Goal: Task Accomplishment & Management: Use online tool/utility

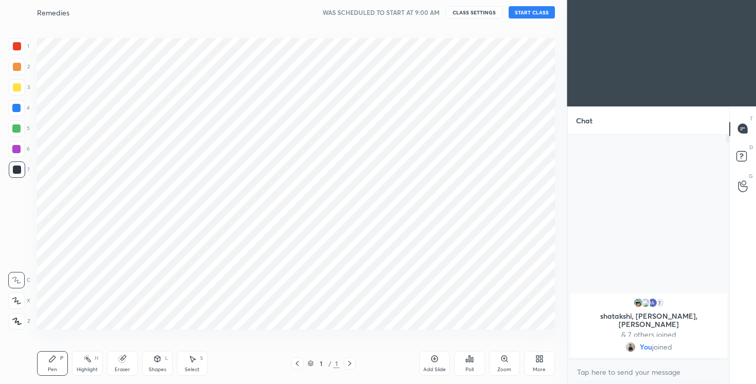
scroll to position [319, 526]
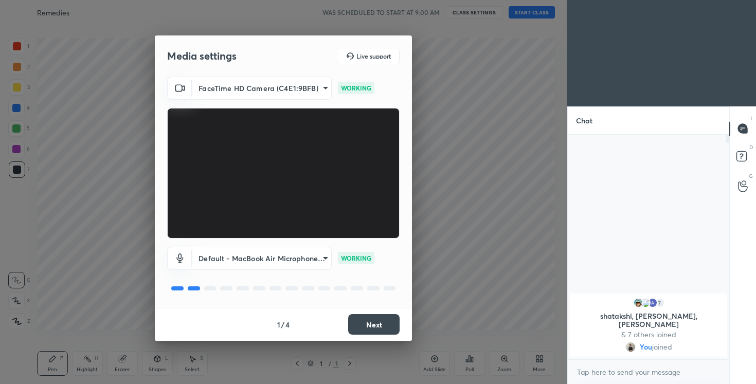
click at [372, 140] on video at bounding box center [283, 173] width 233 height 131
click at [397, 327] on button "Next" at bounding box center [373, 324] width 51 height 21
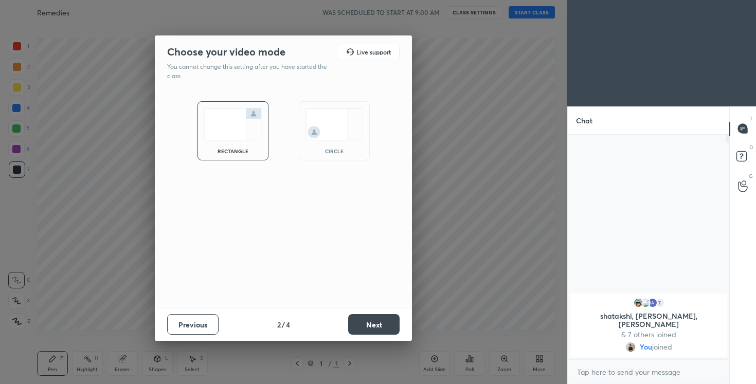
click at [397, 327] on button "Next" at bounding box center [373, 324] width 51 height 21
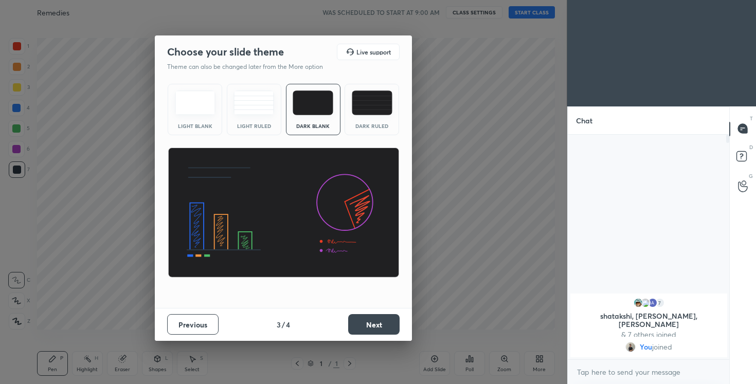
click at [397, 327] on button "Next" at bounding box center [373, 324] width 51 height 21
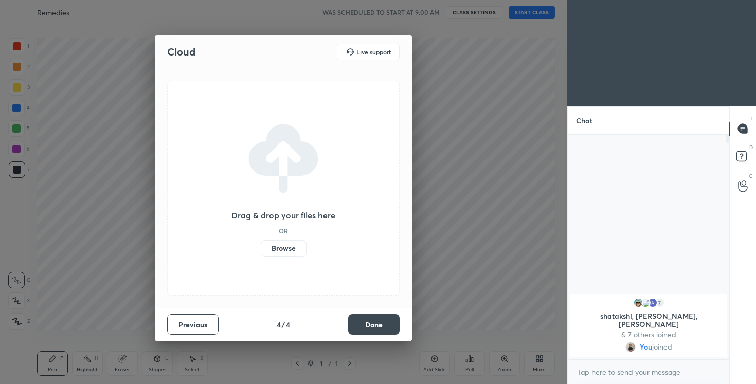
click at [397, 327] on button "Done" at bounding box center [373, 324] width 51 height 21
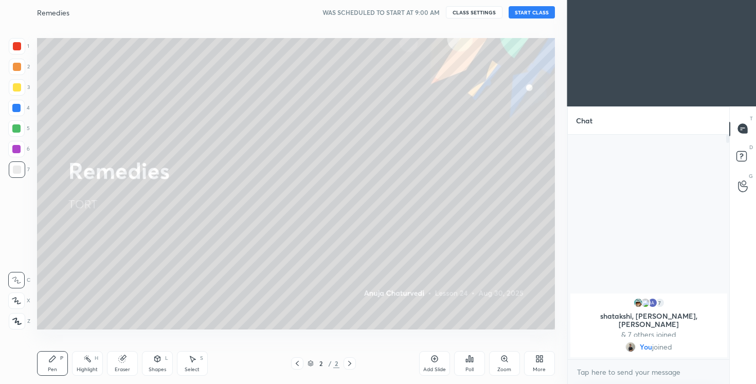
click at [536, 13] on button "START CLASS" at bounding box center [532, 12] width 46 height 12
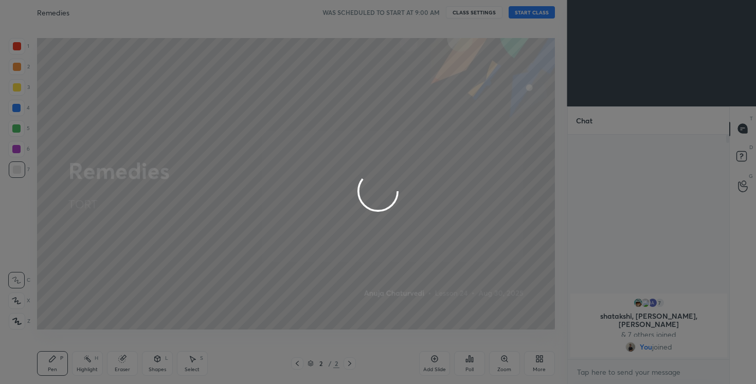
type textarea "x"
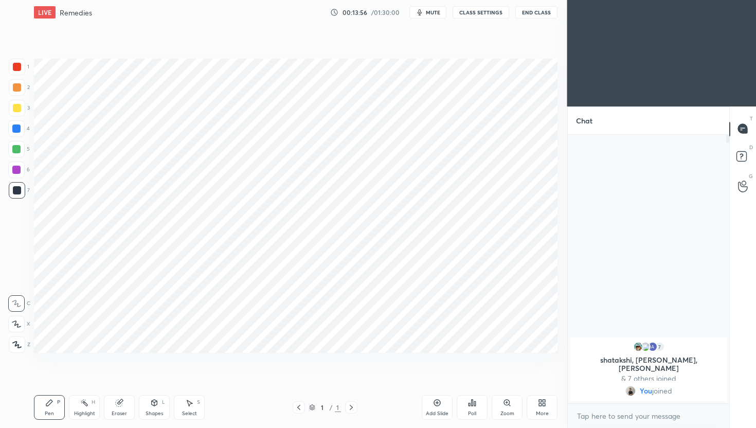
scroll to position [51096, 50932]
click at [539, 414] on div "More" at bounding box center [539, 413] width 13 height 5
click at [478, 337] on div "Dark Mode" at bounding box center [481, 334] width 27 height 5
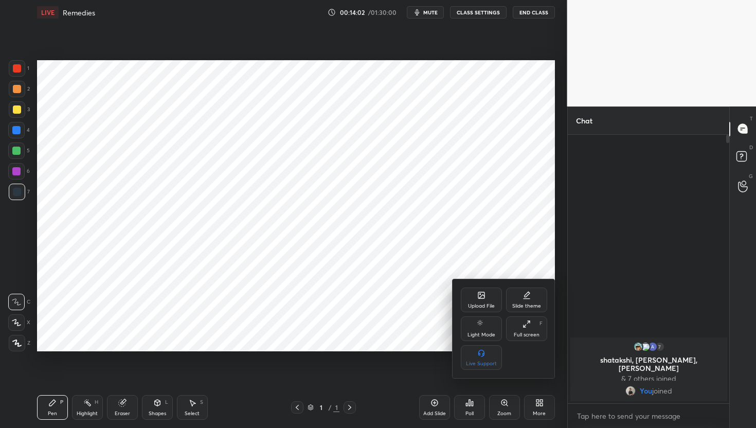
click at [280, 219] on div at bounding box center [378, 214] width 756 height 428
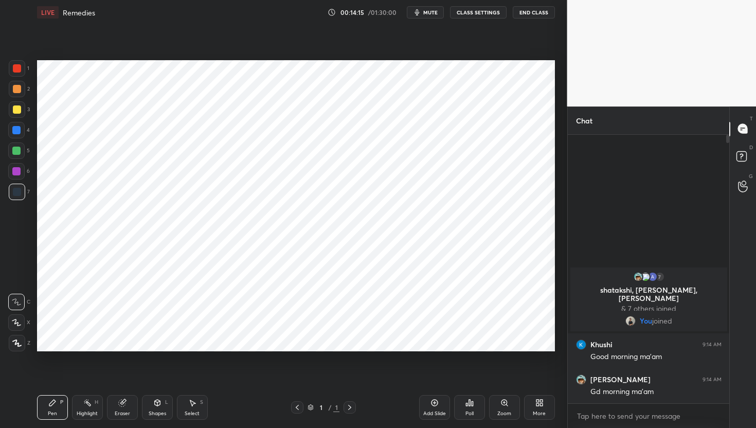
click at [540, 405] on icon at bounding box center [541, 404] width 3 height 3
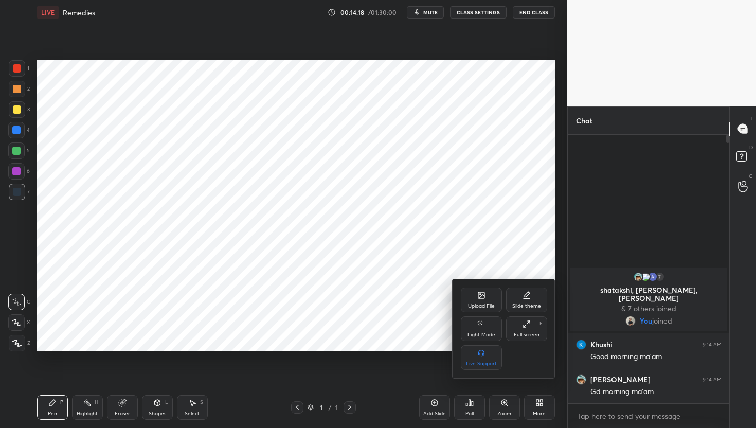
click at [483, 301] on div "Upload File" at bounding box center [481, 300] width 41 height 25
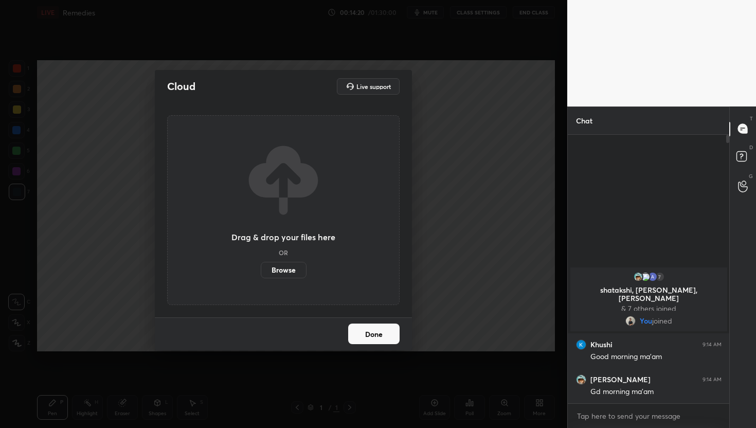
click at [286, 270] on label "Browse" at bounding box center [284, 270] width 46 height 16
click at [261, 270] on input "Browse" at bounding box center [261, 270] width 0 height 16
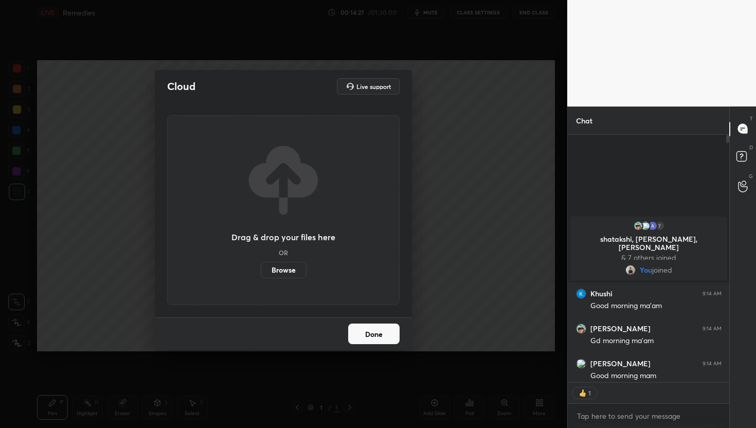
scroll to position [3, 4]
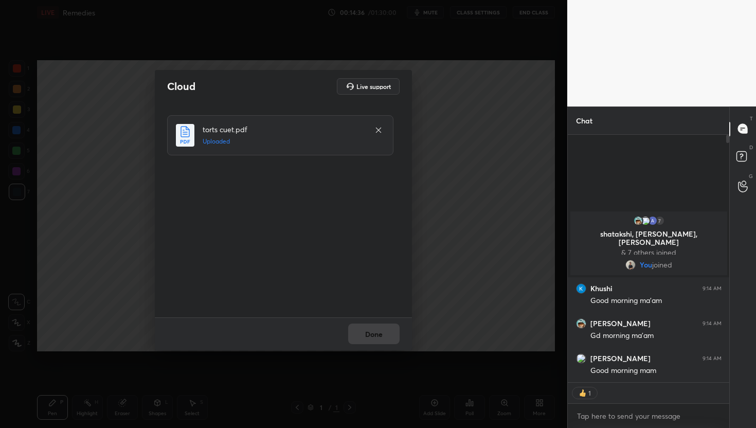
click at [383, 333] on button "Done" at bounding box center [373, 334] width 51 height 21
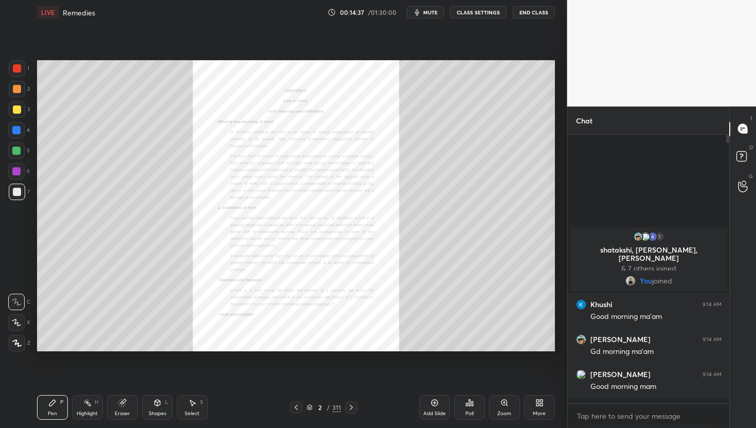
scroll to position [266, 158]
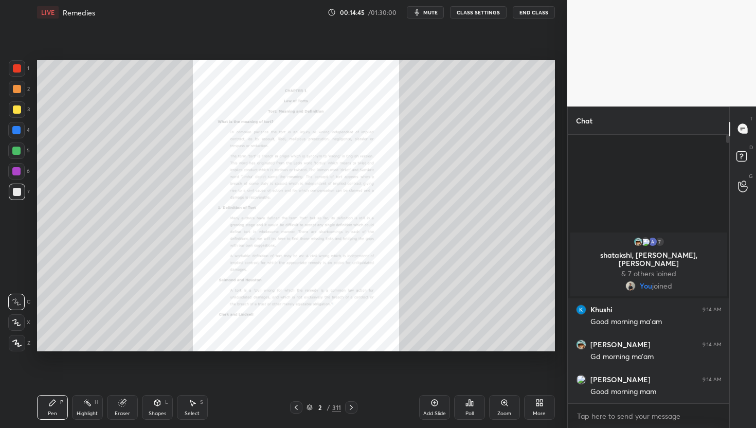
click at [335, 413] on div "2 / 311" at bounding box center [323, 407] width 67 height 12
click at [338, 411] on div "311" at bounding box center [336, 407] width 9 height 9
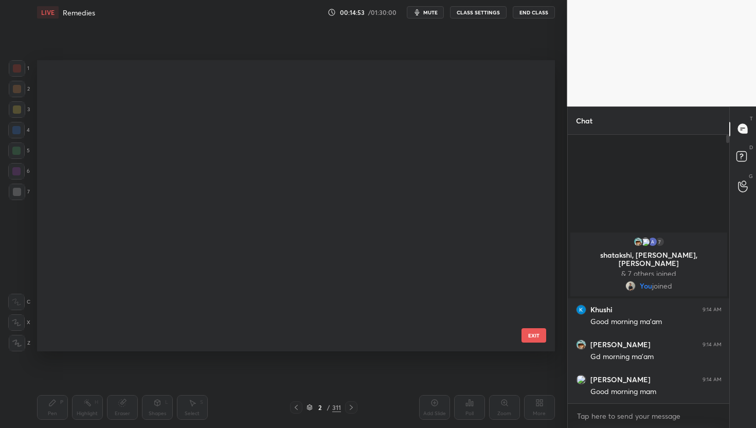
scroll to position [6596, 0]
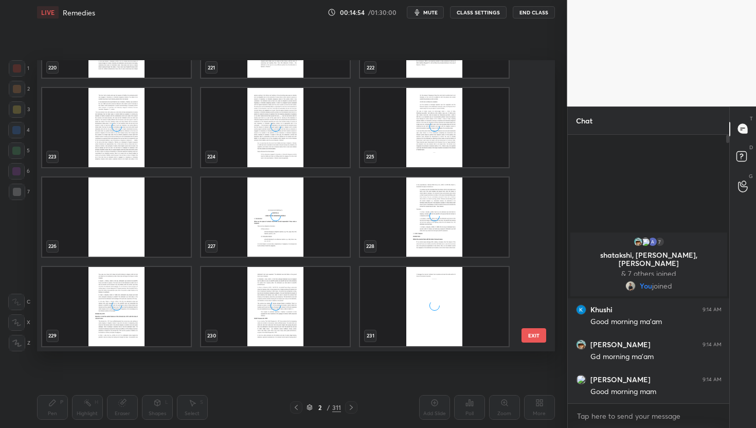
click at [412, 203] on div "grid" at bounding box center [434, 217] width 149 height 79
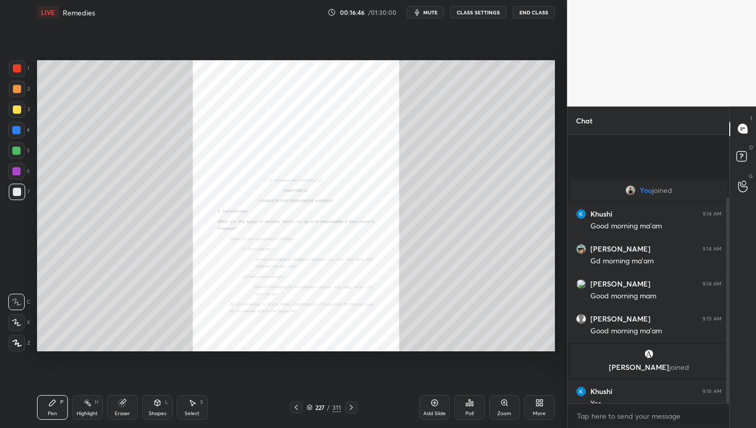
scroll to position [82, 0]
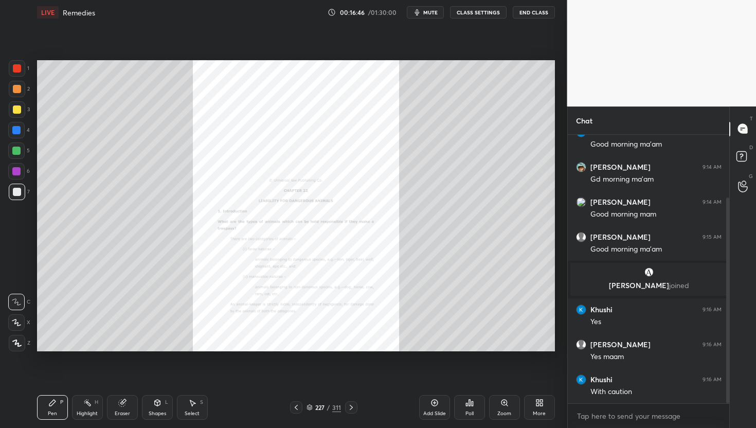
drag, startPoint x: 728, startPoint y: 315, endPoint x: 714, endPoint y: 420, distance: 106.5
click at [714, 420] on div "You joined Khushi 9:14 AM Good morning ma'am [PERSON_NAME] 9:14 AM Gd morning m…" at bounding box center [649, 281] width 162 height 293
click at [510, 407] on div "Zoom" at bounding box center [504, 407] width 31 height 25
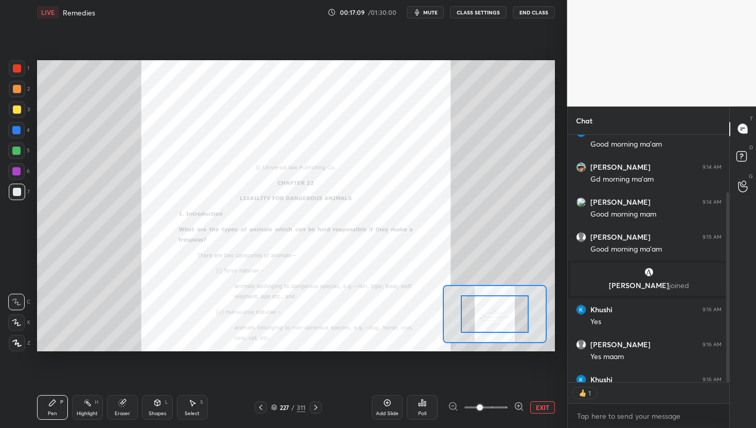
click at [520, 407] on icon at bounding box center [519, 406] width 10 height 10
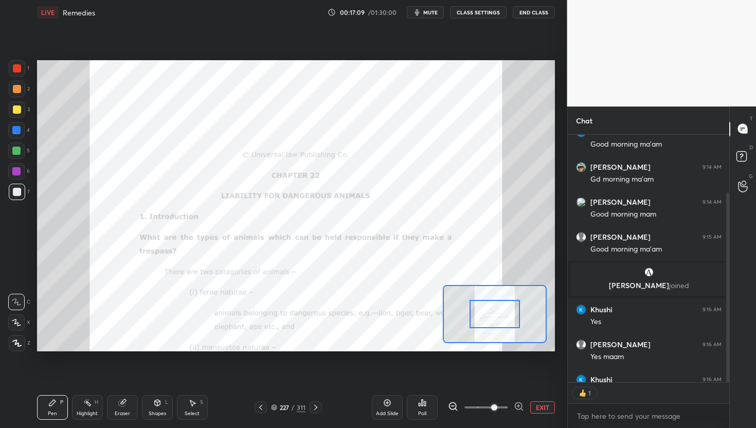
click at [520, 407] on icon at bounding box center [519, 406] width 10 height 10
click at [520, 407] on div at bounding box center [486, 407] width 76 height 12
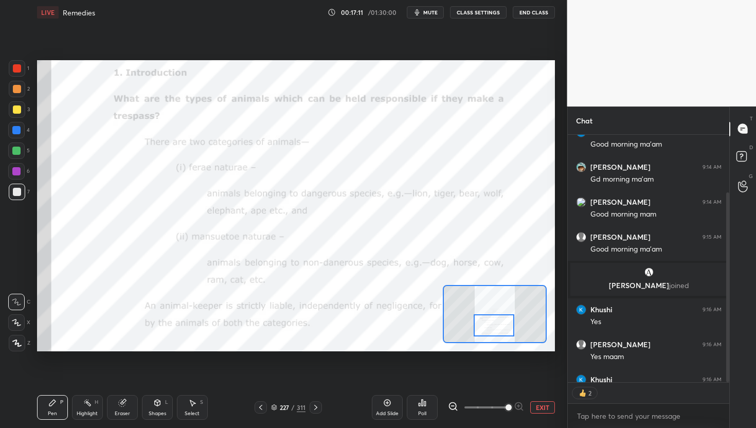
drag, startPoint x: 500, startPoint y: 319, endPoint x: 499, endPoint y: 329, distance: 10.4
click at [499, 329] on div at bounding box center [494, 325] width 41 height 23
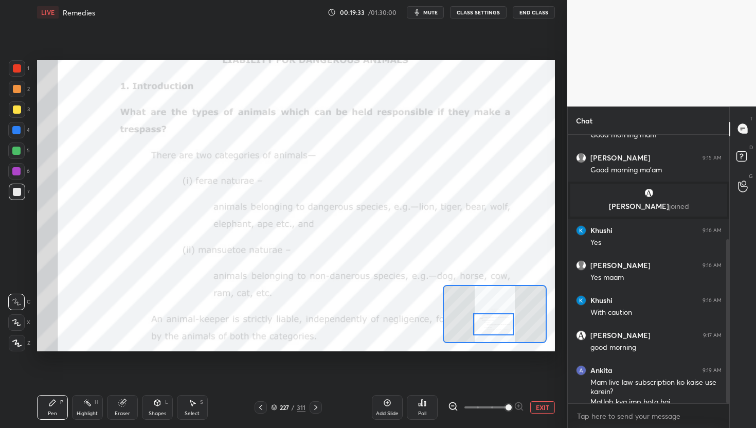
scroll to position [171, 0]
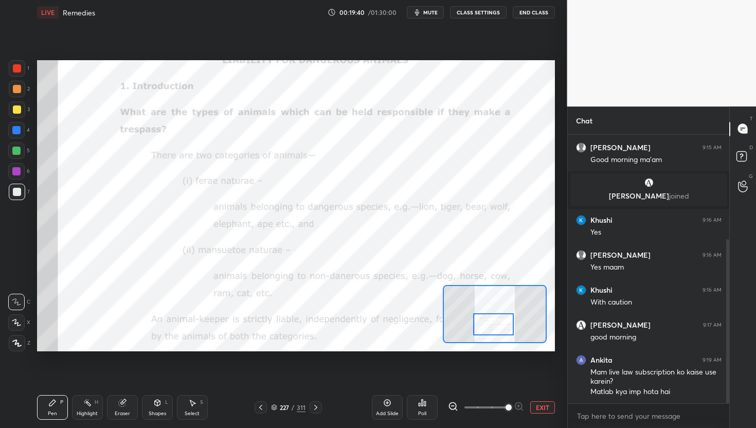
click at [384, 405] on icon at bounding box center [387, 403] width 8 height 8
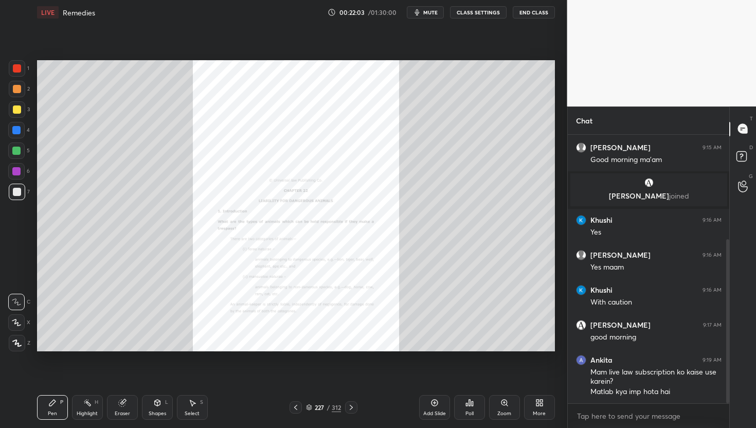
scroll to position [216, 0]
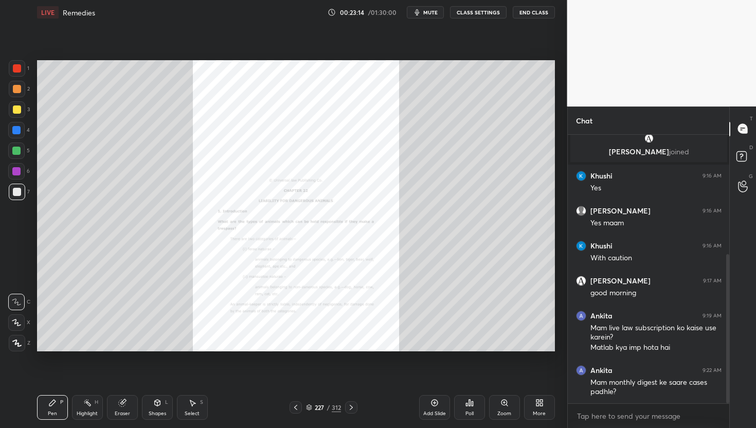
click at [463, 367] on div "Setting up your live class Poll for secs No correct answer Start poll" at bounding box center [296, 206] width 526 height 362
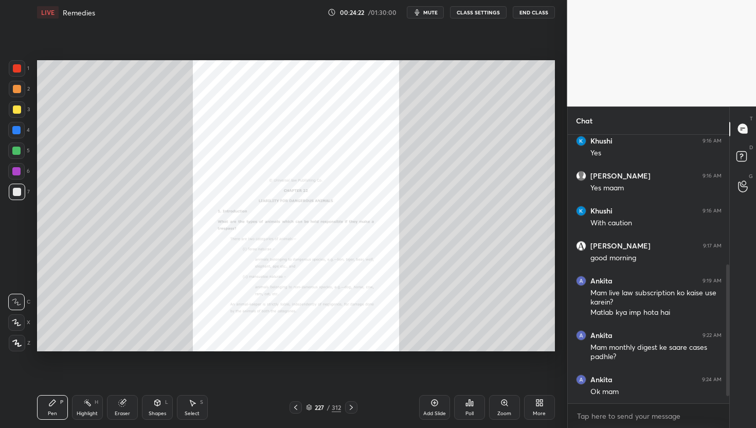
scroll to position [3, 4]
click at [504, 407] on div "Zoom" at bounding box center [504, 407] width 31 height 25
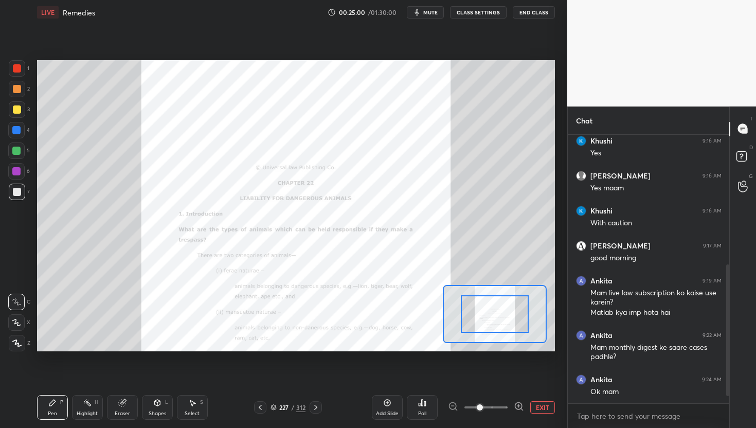
click at [520, 407] on icon at bounding box center [519, 406] width 10 height 10
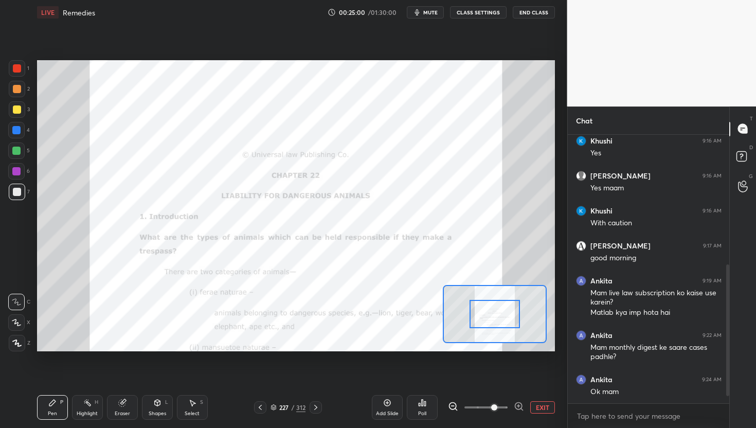
click at [520, 408] on icon at bounding box center [519, 406] width 10 height 10
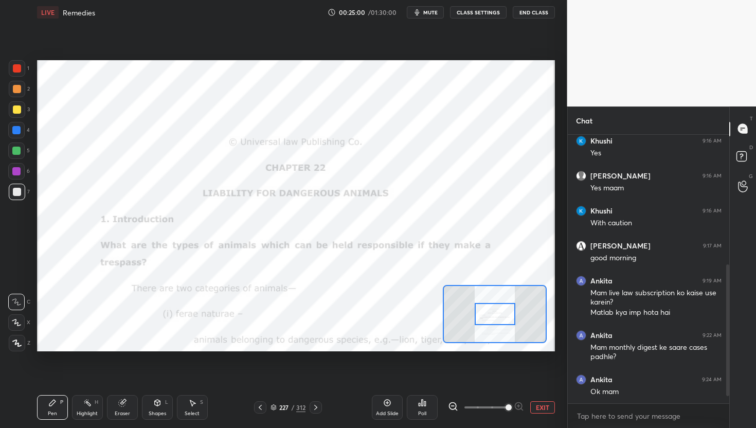
click at [522, 413] on div at bounding box center [486, 407] width 76 height 12
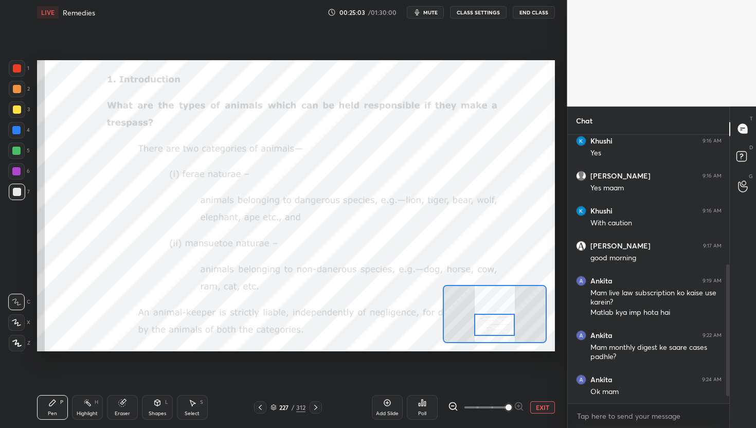
drag, startPoint x: 507, startPoint y: 318, endPoint x: 507, endPoint y: 329, distance: 10.8
click at [507, 329] on div at bounding box center [494, 325] width 41 height 23
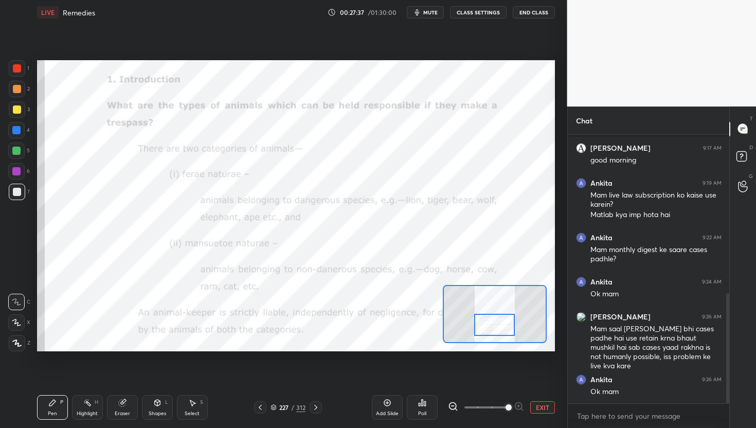
scroll to position [386, 0]
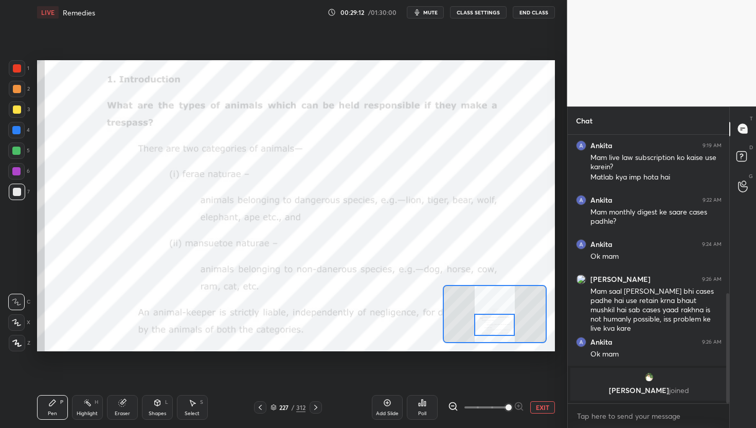
click at [389, 399] on icon at bounding box center [387, 403] width 8 height 8
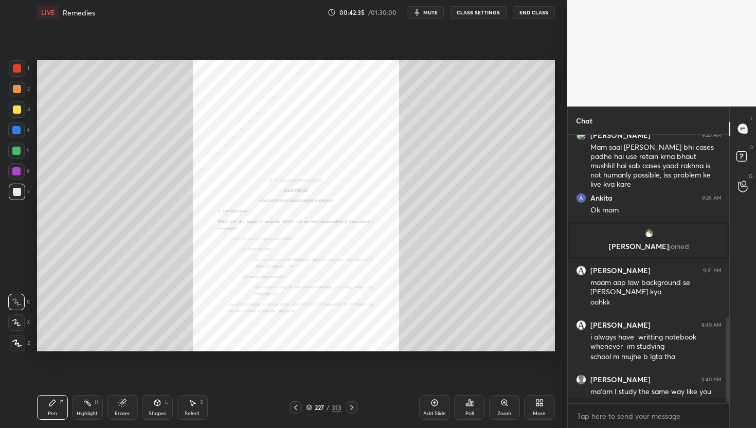
scroll to position [530, 0]
click at [504, 403] on icon at bounding box center [504, 402] width 0 height 2
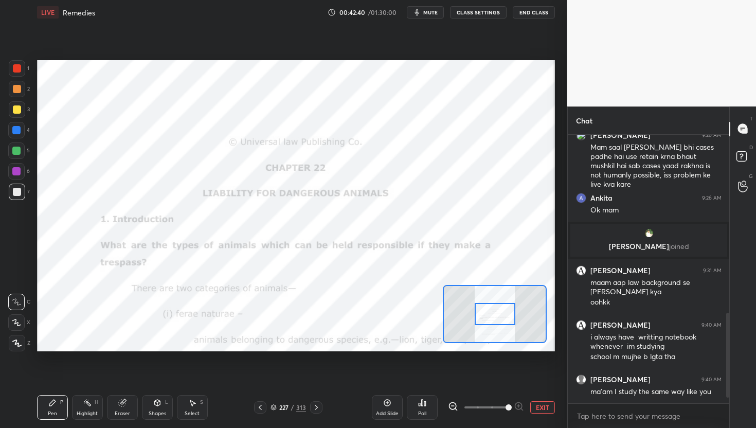
click at [504, 403] on span at bounding box center [486, 407] width 43 height 15
click at [506, 404] on span at bounding box center [509, 407] width 6 height 6
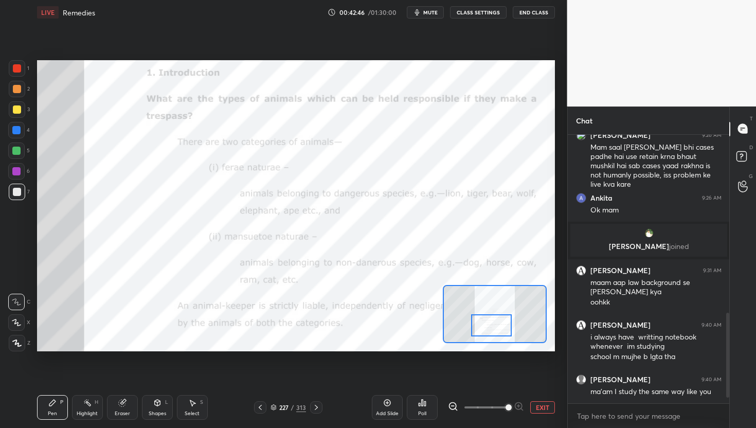
drag, startPoint x: 503, startPoint y: 312, endPoint x: 499, endPoint y: 322, distance: 10.9
click at [499, 323] on div at bounding box center [491, 325] width 41 height 23
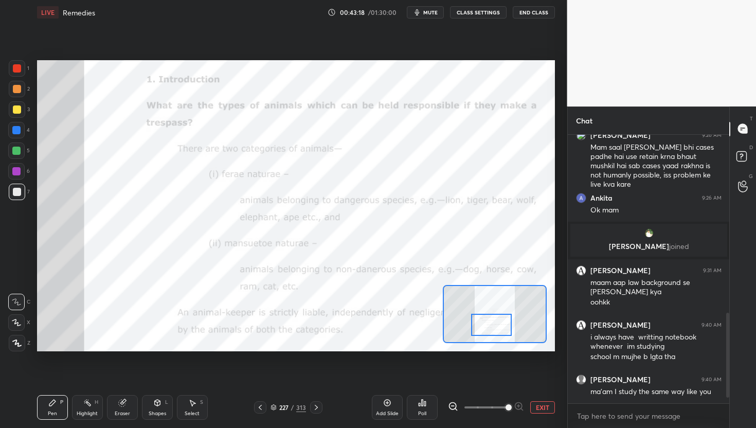
click at [15, 68] on div at bounding box center [17, 68] width 8 height 8
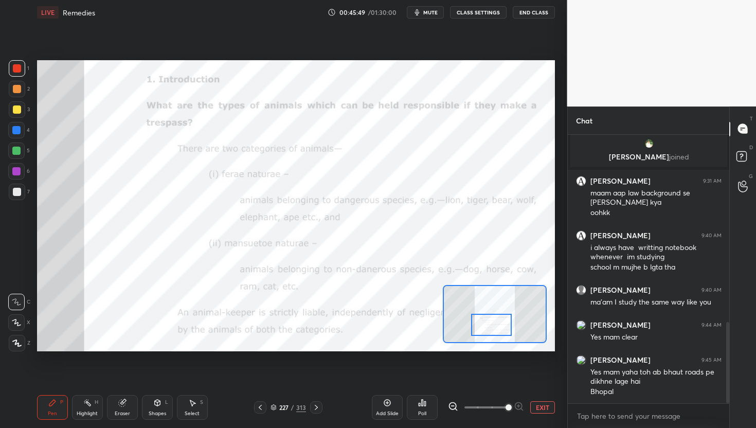
scroll to position [630, 0]
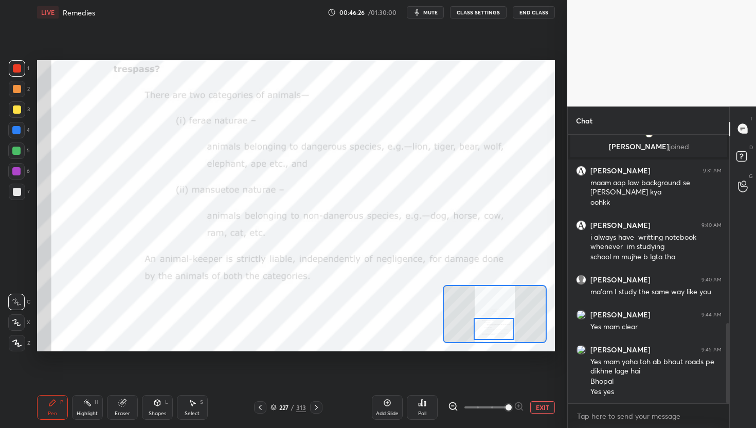
click at [503, 333] on div at bounding box center [494, 329] width 41 height 23
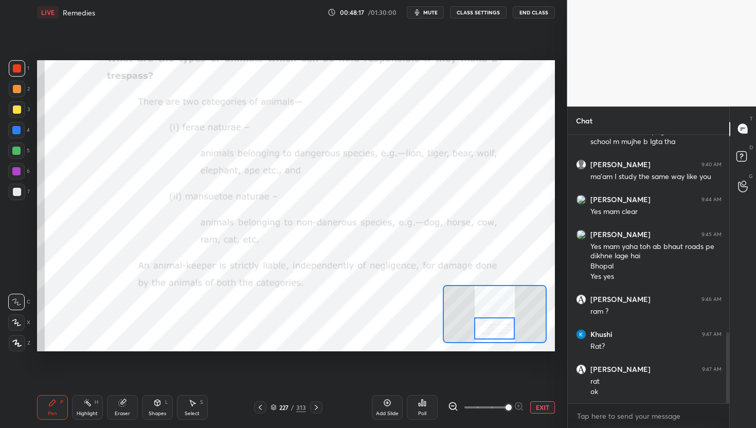
scroll to position [780, 0]
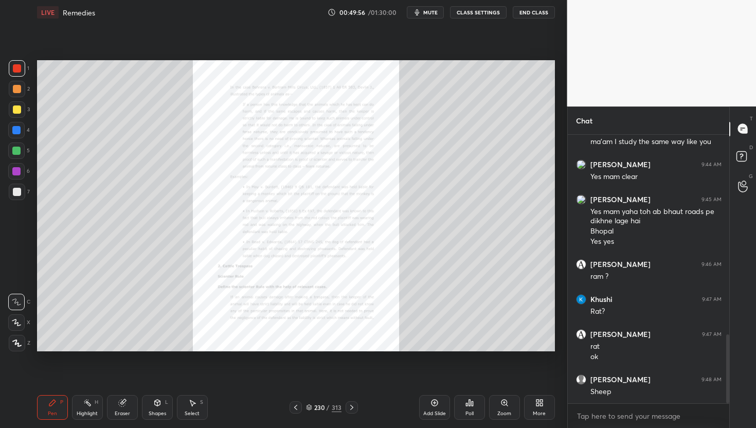
click at [501, 405] on icon at bounding box center [505, 403] width 8 height 8
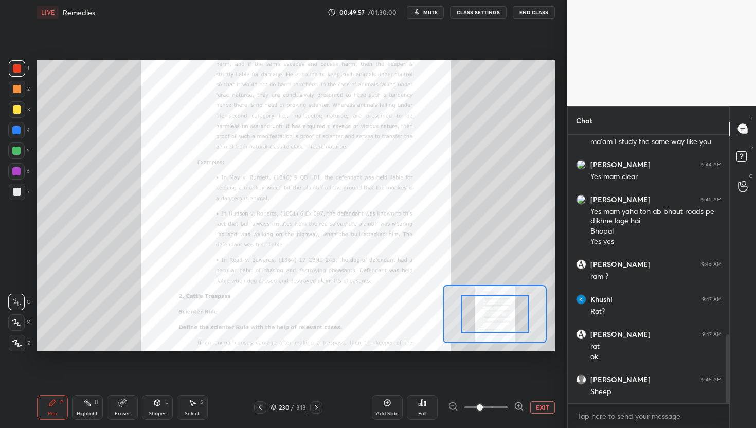
click at [521, 404] on icon at bounding box center [519, 406] width 10 height 10
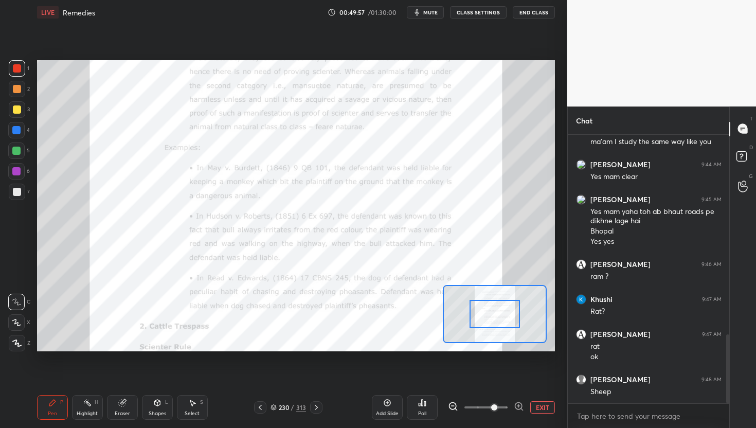
click at [521, 404] on icon at bounding box center [519, 406] width 10 height 10
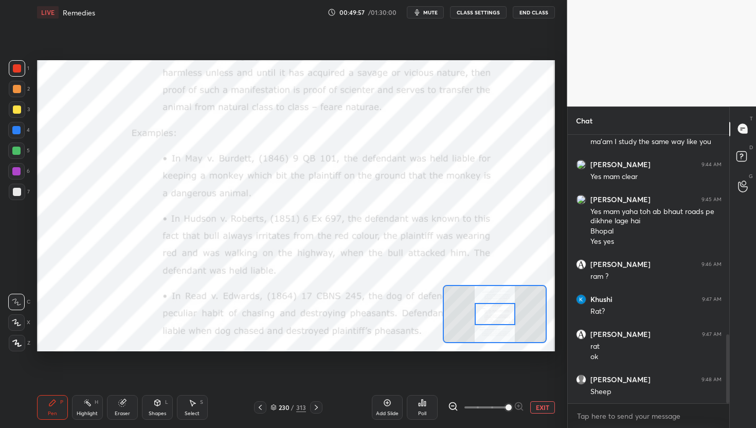
click at [521, 404] on div at bounding box center [486, 407] width 76 height 12
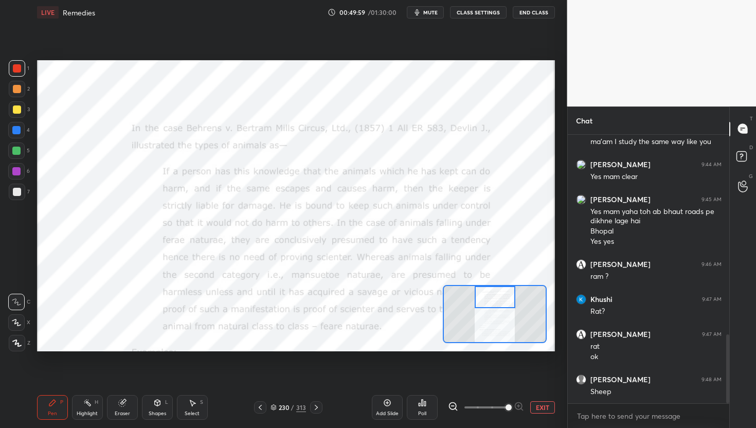
drag, startPoint x: 497, startPoint y: 321, endPoint x: 497, endPoint y: 291, distance: 29.3
click at [497, 291] on div at bounding box center [495, 297] width 41 height 23
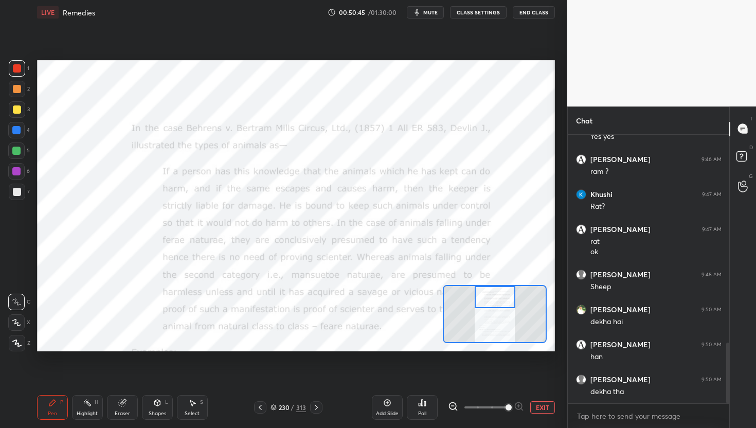
scroll to position [920, 0]
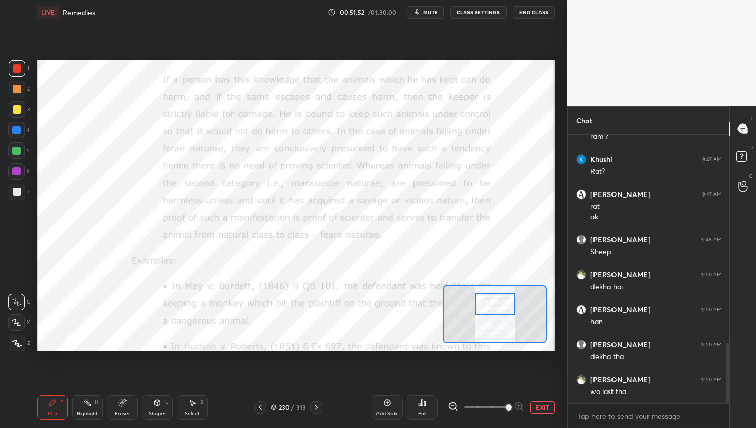
drag, startPoint x: 495, startPoint y: 303, endPoint x: 495, endPoint y: 310, distance: 7.2
click at [495, 310] on div at bounding box center [495, 304] width 41 height 23
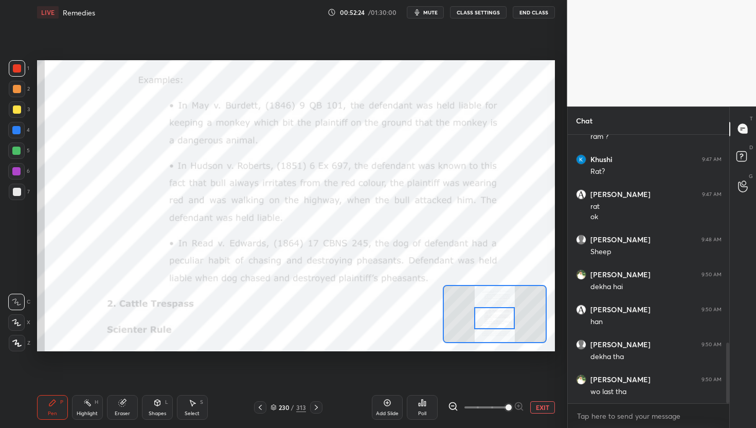
drag, startPoint x: 497, startPoint y: 303, endPoint x: 497, endPoint y: 316, distance: 13.9
click at [497, 316] on div at bounding box center [494, 318] width 41 height 23
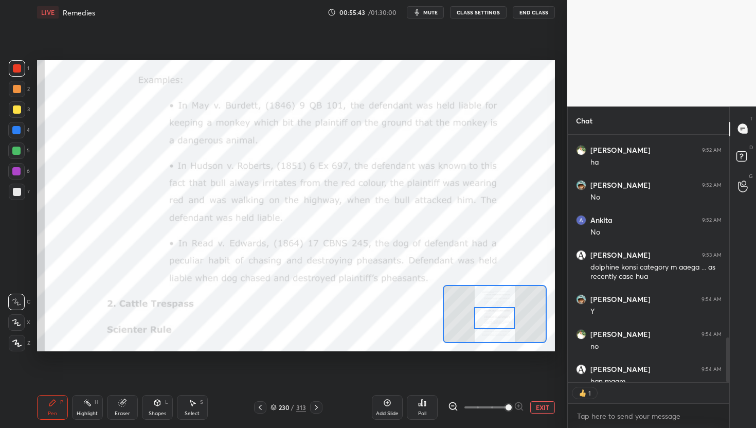
scroll to position [3, 4]
drag, startPoint x: 496, startPoint y: 326, endPoint x: 496, endPoint y: 308, distance: 18.0
click at [496, 308] on div at bounding box center [494, 299] width 41 height 23
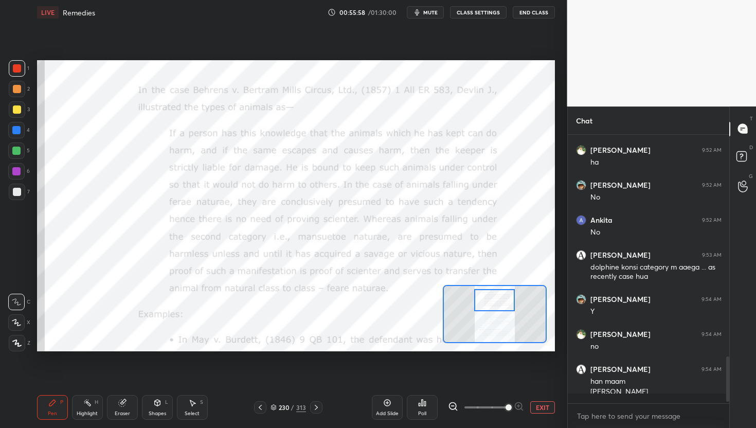
scroll to position [1220, 0]
click at [496, 308] on div at bounding box center [494, 300] width 41 height 23
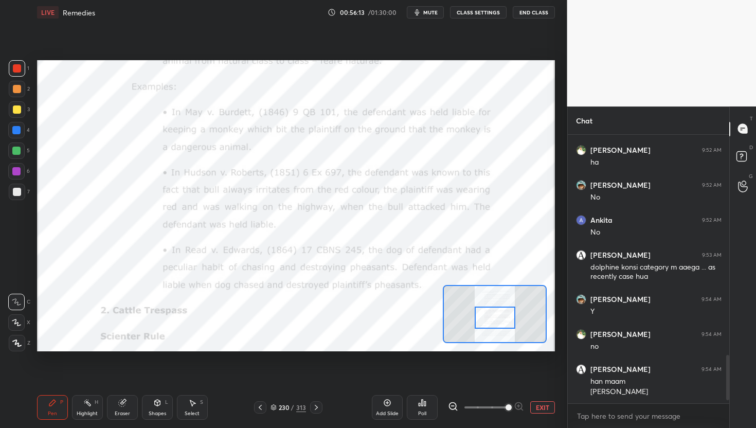
drag, startPoint x: 496, startPoint y: 307, endPoint x: 497, endPoint y: 325, distance: 17.5
click at [497, 325] on div at bounding box center [495, 318] width 41 height 23
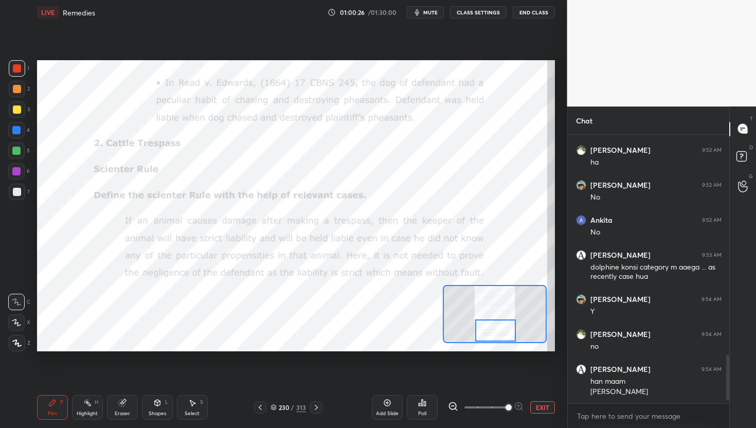
drag, startPoint x: 504, startPoint y: 317, endPoint x: 504, endPoint y: 336, distance: 18.5
click at [504, 336] on div at bounding box center [495, 331] width 41 height 23
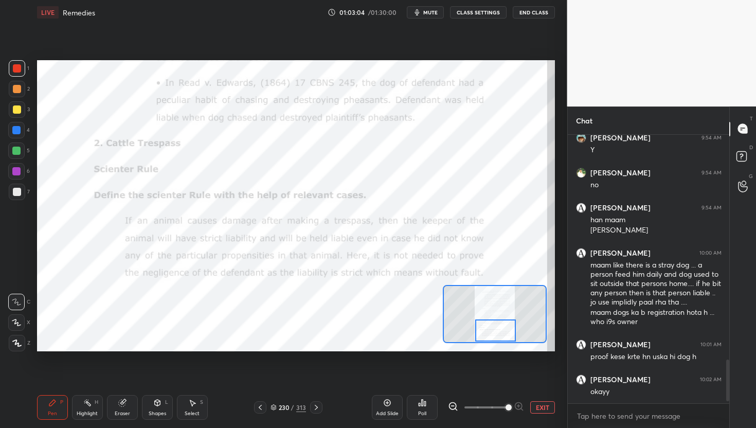
scroll to position [3, 4]
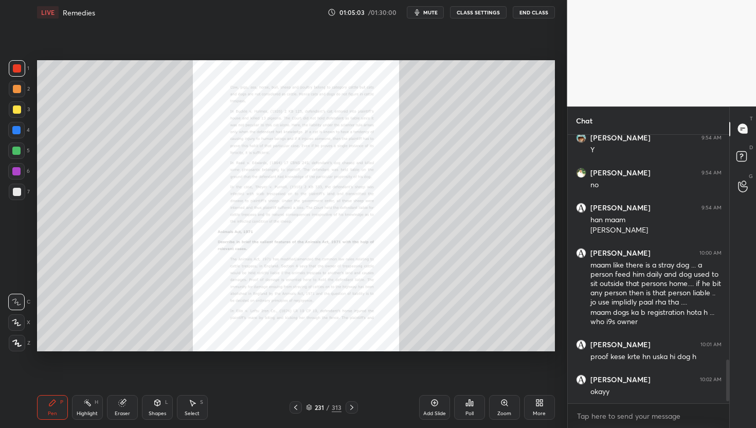
click at [504, 414] on div "Zoom" at bounding box center [505, 413] width 14 height 5
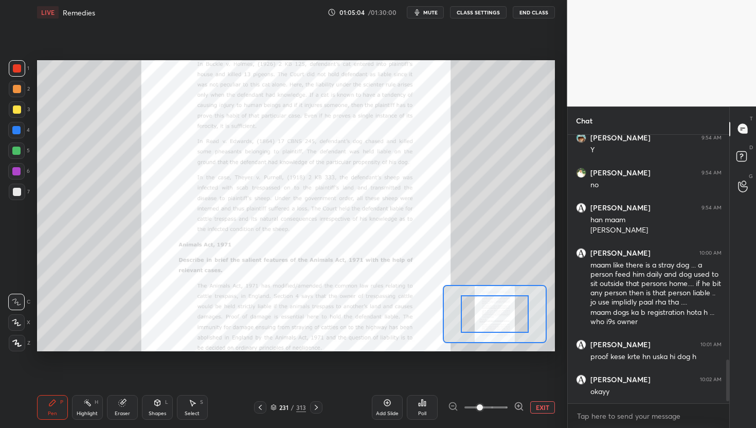
click at [522, 407] on icon at bounding box center [519, 406] width 10 height 10
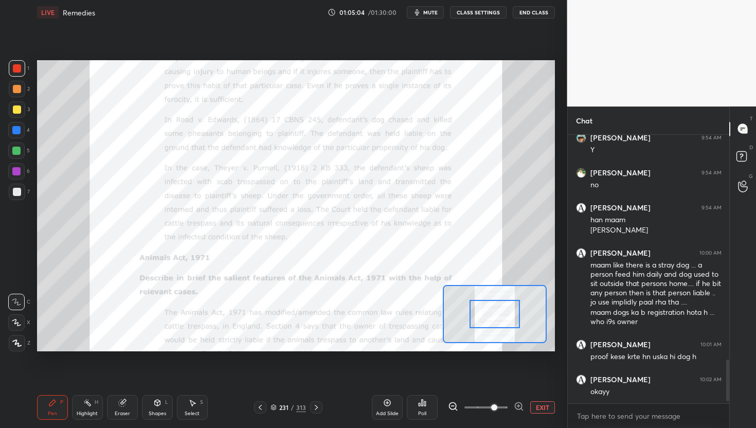
click at [522, 407] on icon at bounding box center [518, 406] width 7 height 7
click at [522, 407] on div at bounding box center [486, 407] width 76 height 12
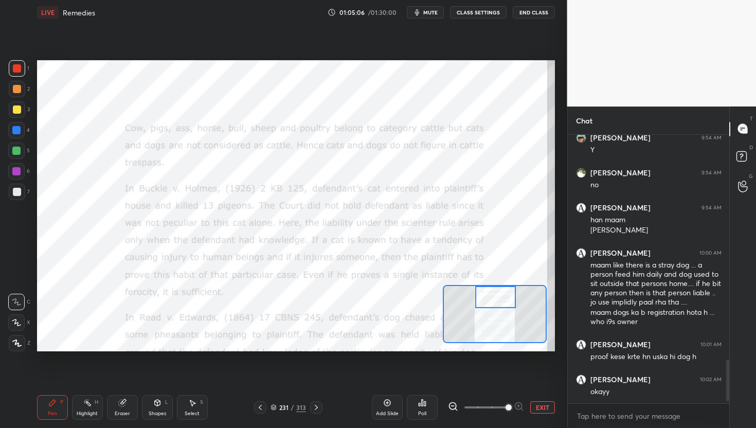
click at [501, 280] on div "Setting up your live class Poll for secs No correct answer Start poll" at bounding box center [296, 206] width 518 height 292
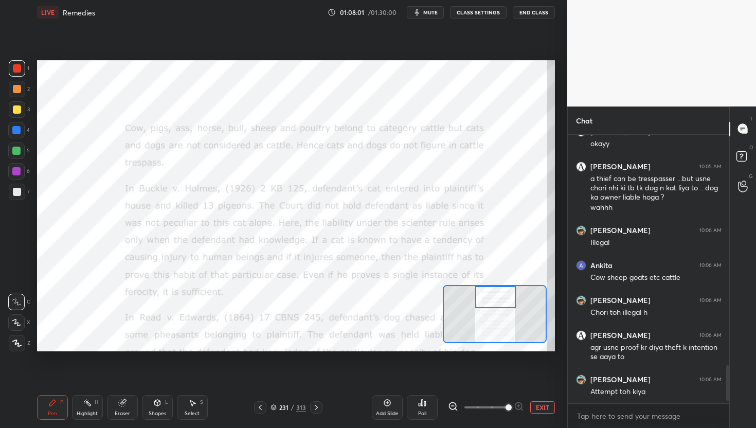
scroll to position [266, 158]
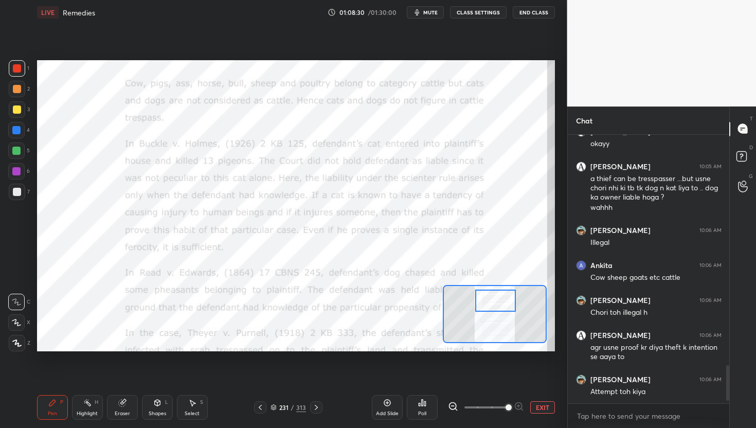
click at [497, 298] on div at bounding box center [495, 301] width 41 height 23
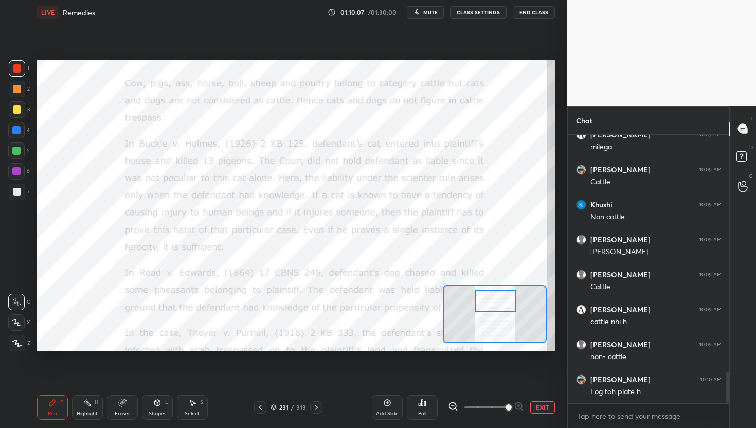
scroll to position [2084, 0]
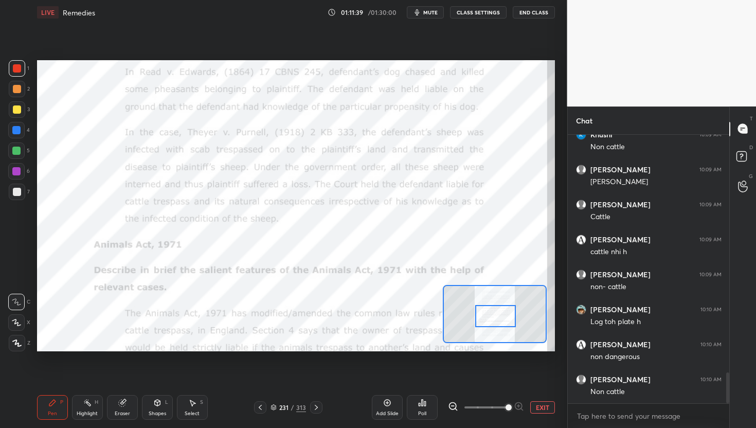
drag, startPoint x: 503, startPoint y: 303, endPoint x: 503, endPoint y: 319, distance: 15.4
click at [503, 319] on div at bounding box center [495, 316] width 41 height 23
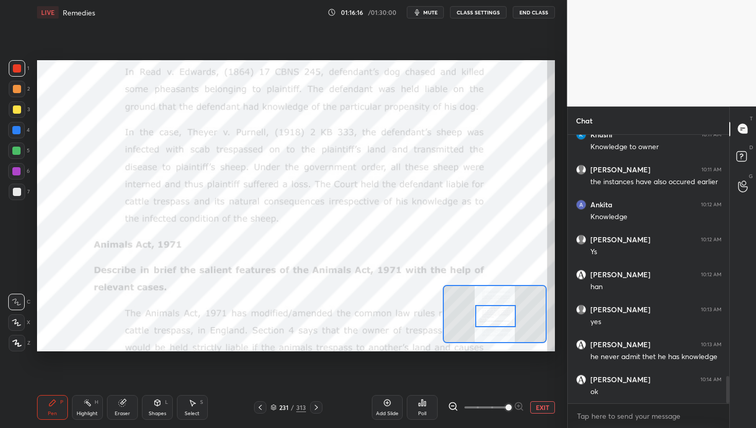
scroll to position [2399, 0]
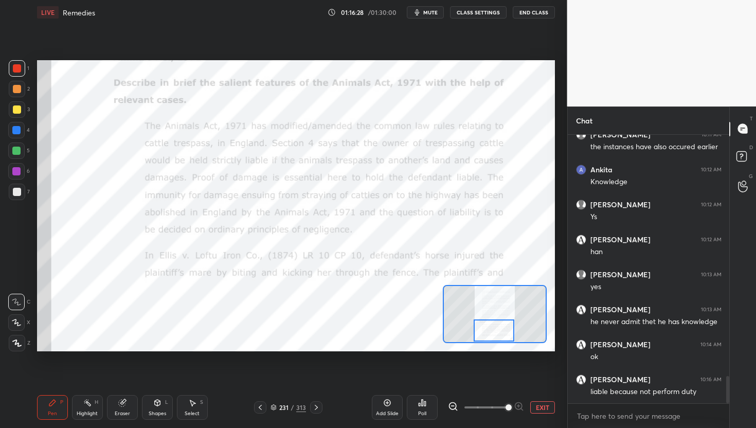
drag, startPoint x: 500, startPoint y: 314, endPoint x: 499, endPoint y: 328, distance: 14.0
click at [499, 328] on div at bounding box center [494, 331] width 41 height 23
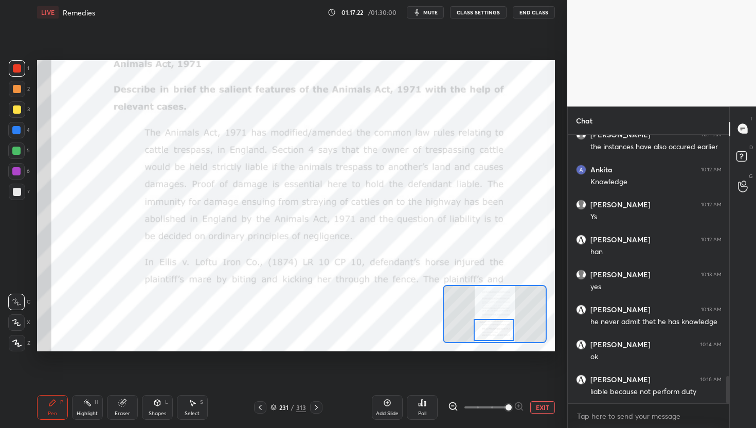
click at [490, 331] on div at bounding box center [494, 314] width 103 height 58
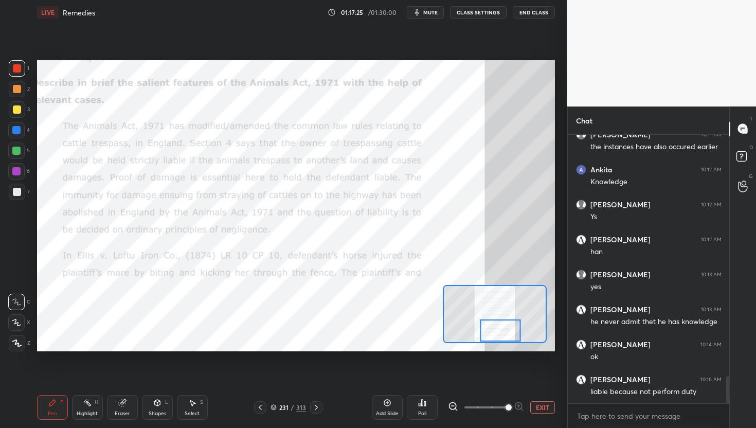
drag, startPoint x: 490, startPoint y: 331, endPoint x: 500, endPoint y: 333, distance: 10.0
click at [500, 333] on div at bounding box center [500, 331] width 41 height 23
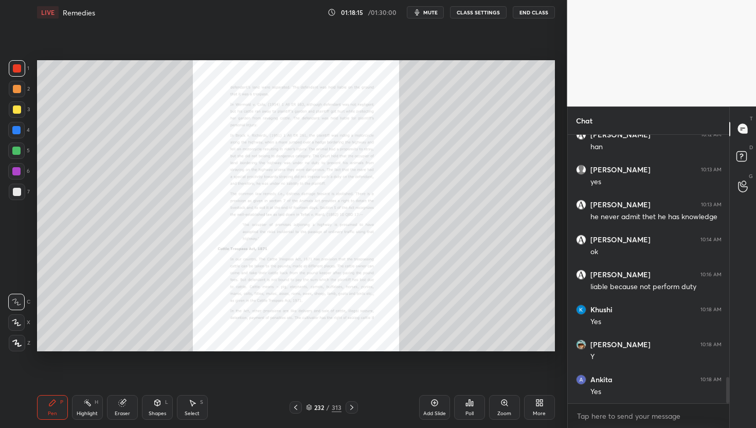
scroll to position [2539, 0]
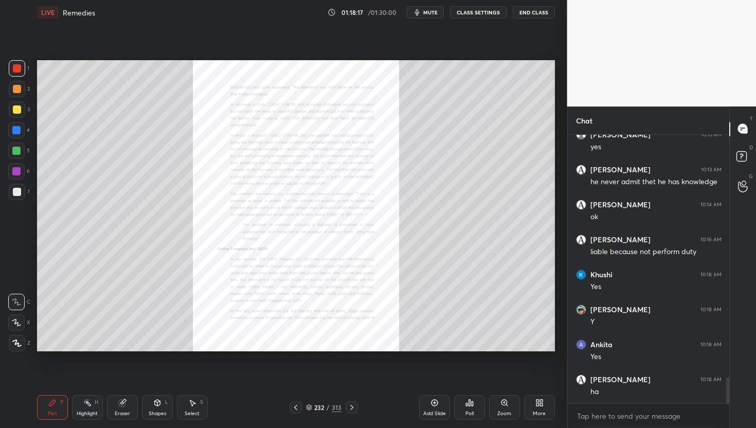
click at [508, 413] on div "Zoom" at bounding box center [505, 413] width 14 height 5
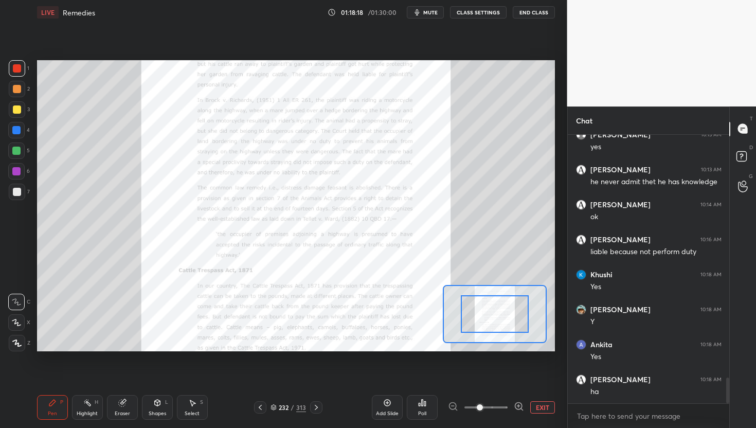
click at [520, 401] on icon at bounding box center [519, 406] width 10 height 10
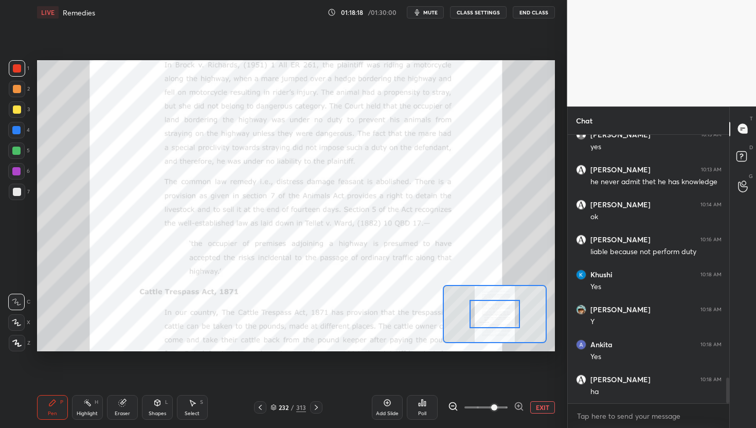
click at [520, 401] on icon at bounding box center [519, 406] width 10 height 10
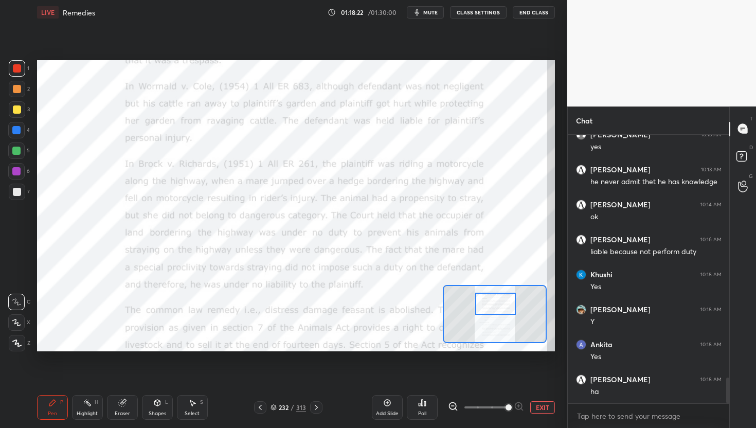
drag, startPoint x: 504, startPoint y: 323, endPoint x: 505, endPoint y: 312, distance: 10.3
click at [505, 312] on div at bounding box center [495, 304] width 41 height 23
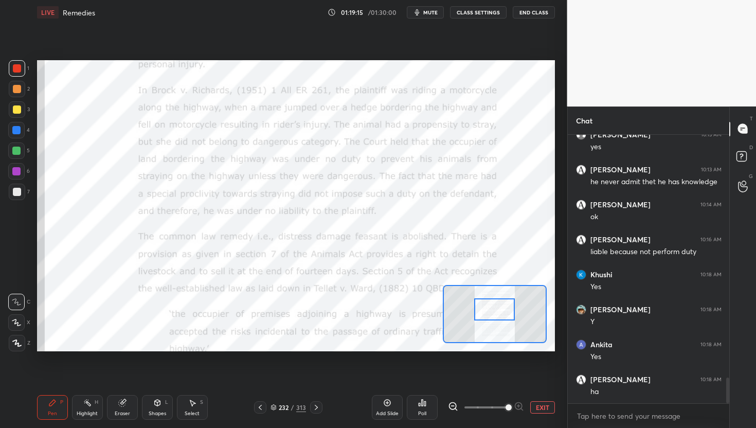
drag, startPoint x: 507, startPoint y: 308, endPoint x: 506, endPoint y: 313, distance: 5.8
click at [506, 313] on div at bounding box center [494, 309] width 41 height 23
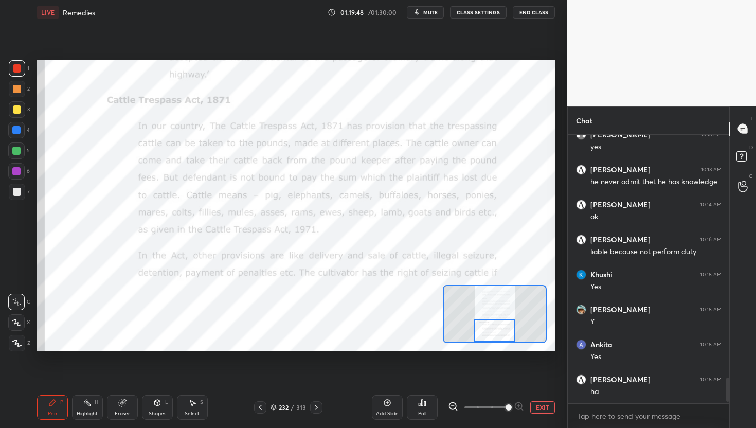
drag, startPoint x: 495, startPoint y: 304, endPoint x: 496, endPoint y: 327, distance: 23.2
click at [496, 327] on div at bounding box center [494, 331] width 41 height 23
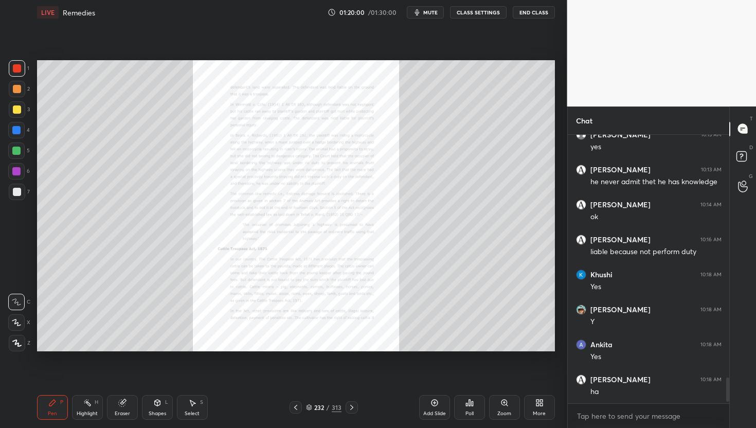
click at [500, 403] on div "Zoom" at bounding box center [504, 407] width 31 height 25
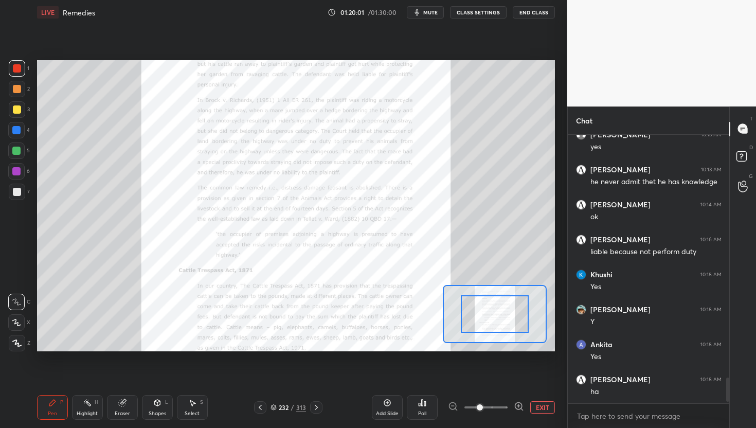
click at [520, 408] on icon at bounding box center [519, 406] width 10 height 10
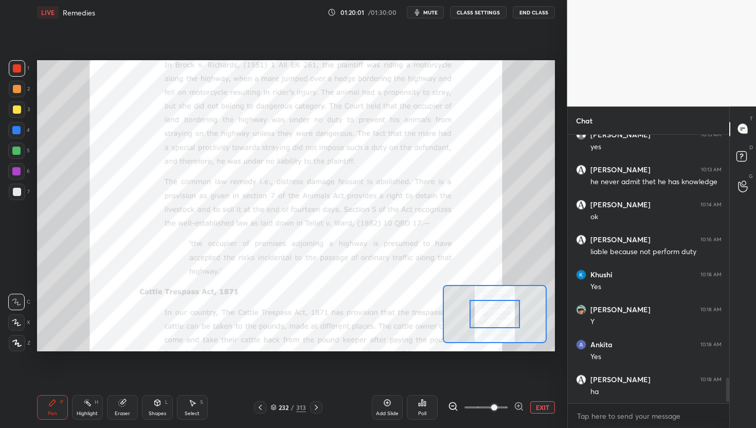
click at [520, 408] on icon at bounding box center [519, 406] width 10 height 10
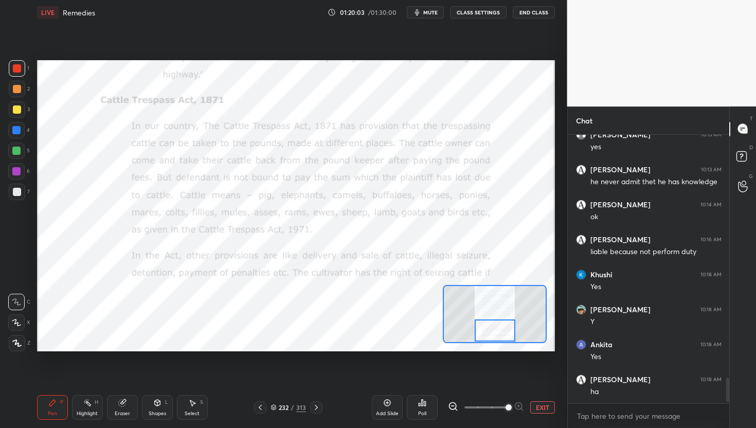
drag, startPoint x: 503, startPoint y: 318, endPoint x: 503, endPoint y: 339, distance: 20.6
click at [503, 339] on div at bounding box center [495, 331] width 41 height 23
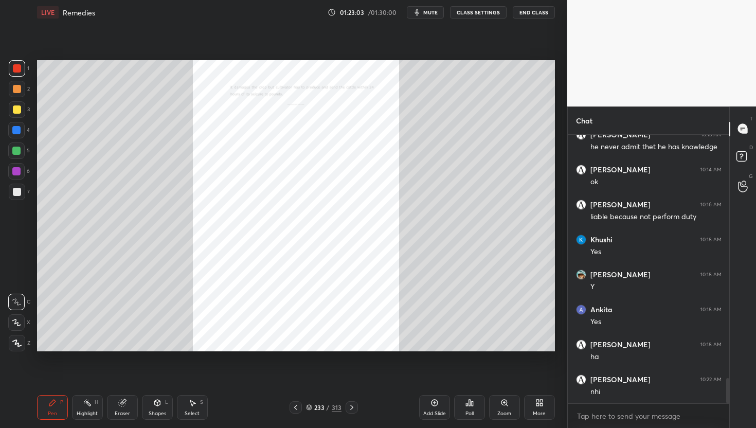
click at [513, 413] on div "Zoom" at bounding box center [504, 407] width 31 height 25
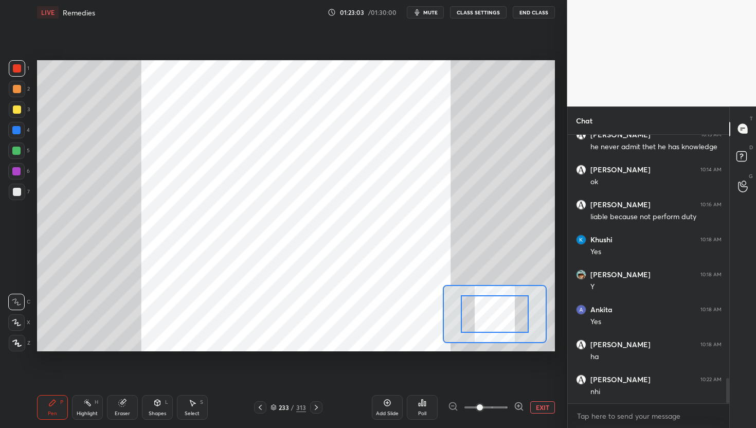
click at [521, 402] on icon at bounding box center [519, 406] width 10 height 10
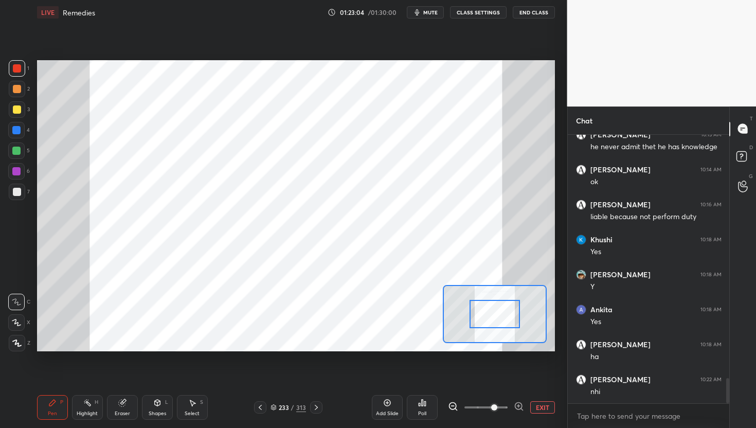
click at [521, 402] on icon at bounding box center [519, 406] width 10 height 10
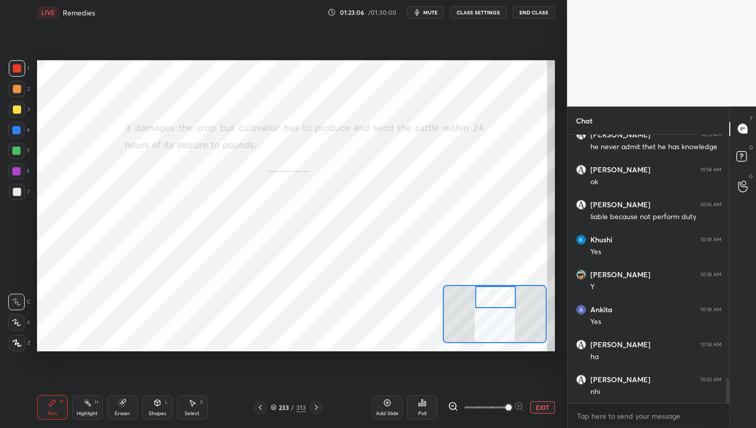
drag, startPoint x: 503, startPoint y: 325, endPoint x: 503, endPoint y: 297, distance: 27.3
click at [503, 297] on div at bounding box center [495, 297] width 41 height 23
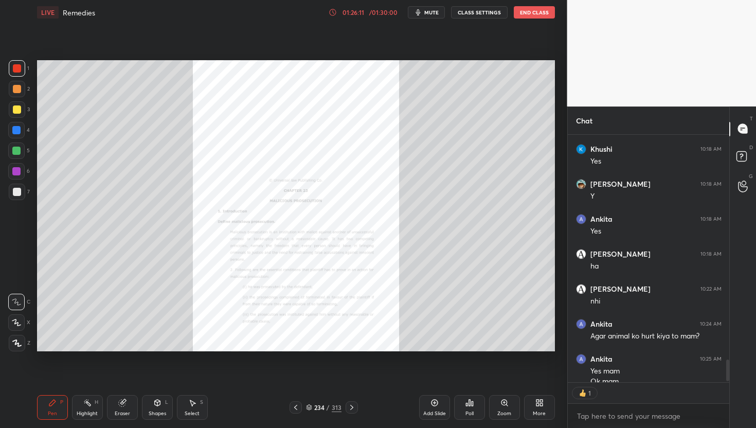
scroll to position [3, 4]
click at [431, 14] on span "mute" at bounding box center [432, 12] width 14 height 7
click at [431, 14] on span "unmute" at bounding box center [430, 12] width 22 height 7
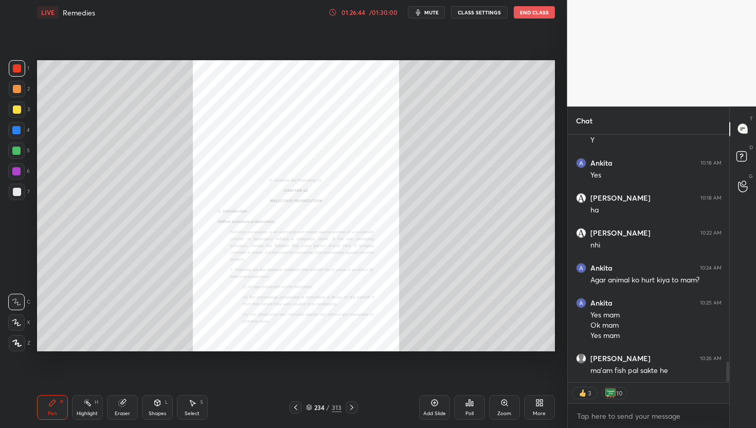
scroll to position [2756, 0]
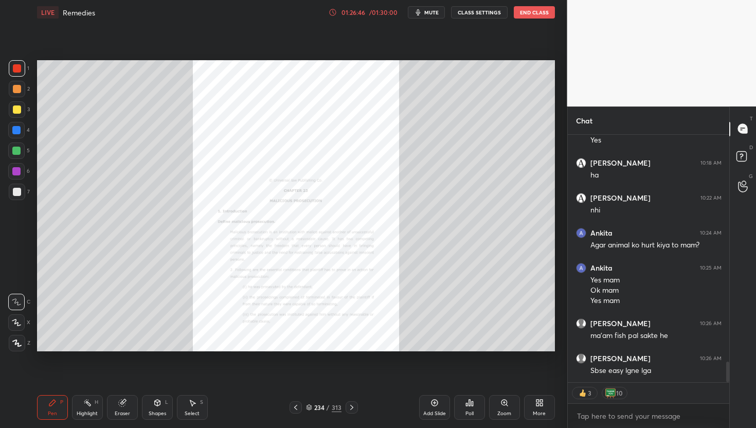
type textarea "x"
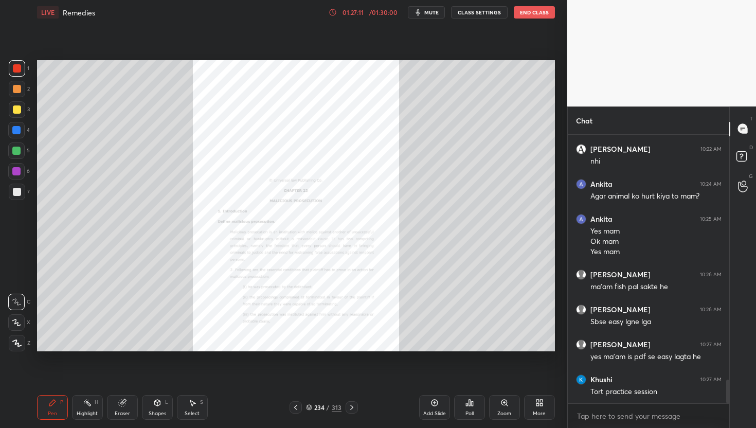
scroll to position [2839, 0]
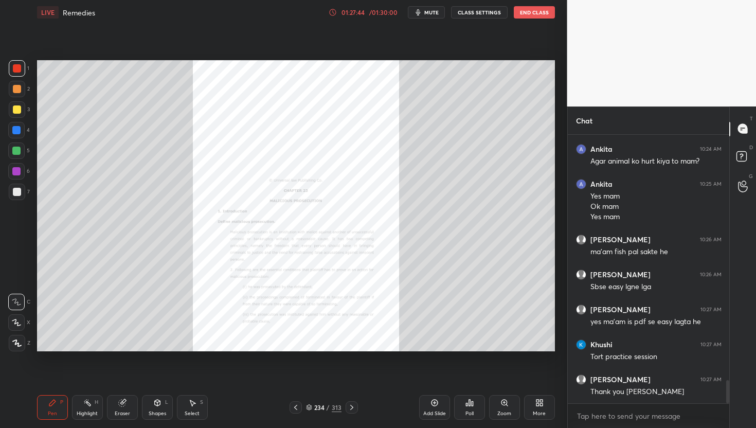
click at [430, 13] on span "mute" at bounding box center [432, 12] width 14 height 7
click at [545, 13] on button "End Class" at bounding box center [534, 12] width 41 height 12
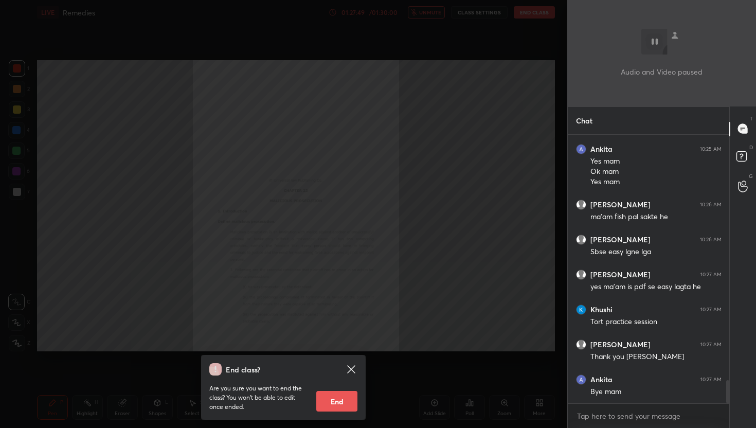
click at [351, 370] on icon at bounding box center [351, 369] width 12 height 12
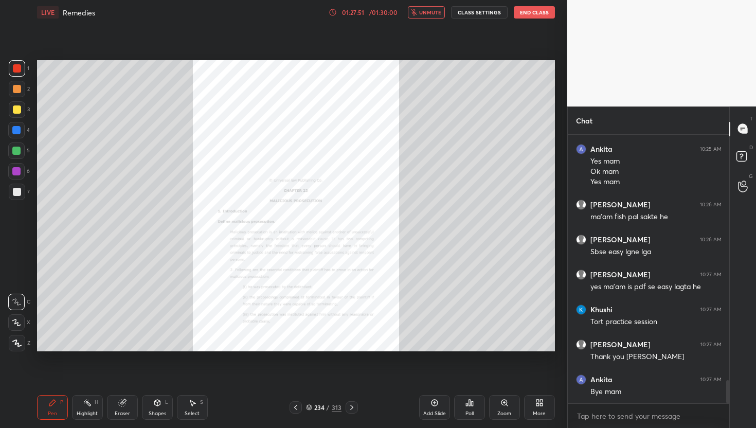
click at [431, 11] on span "unmute" at bounding box center [430, 12] width 22 height 7
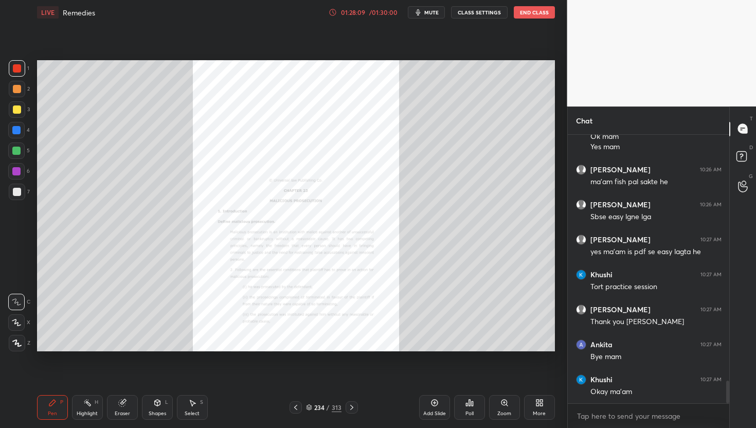
scroll to position [2944, 0]
